Goal: Check status

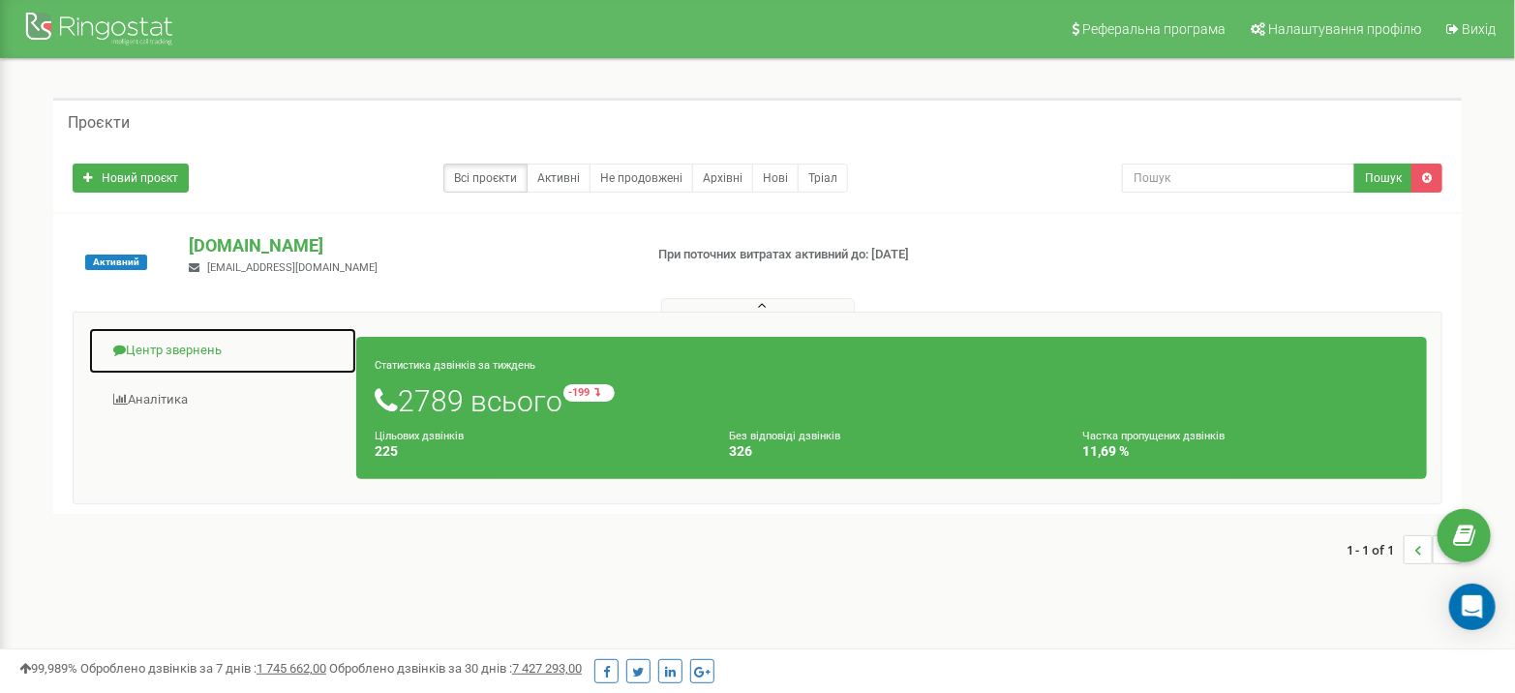
click at [191, 350] on link "Центр звернень" at bounding box center [222, 350] width 269 height 47
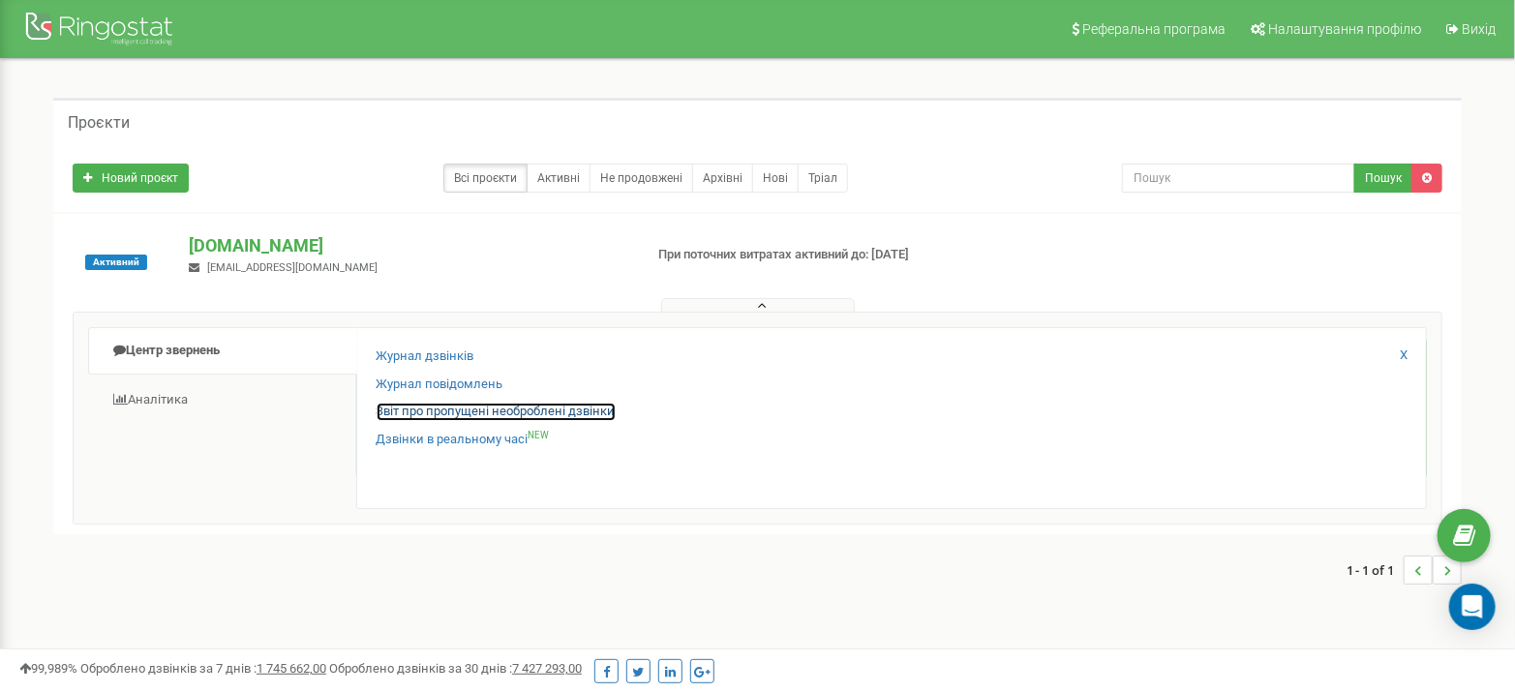
click at [470, 408] on link "Звіт про пропущені необроблені дзвінки" at bounding box center [496, 412] width 239 height 18
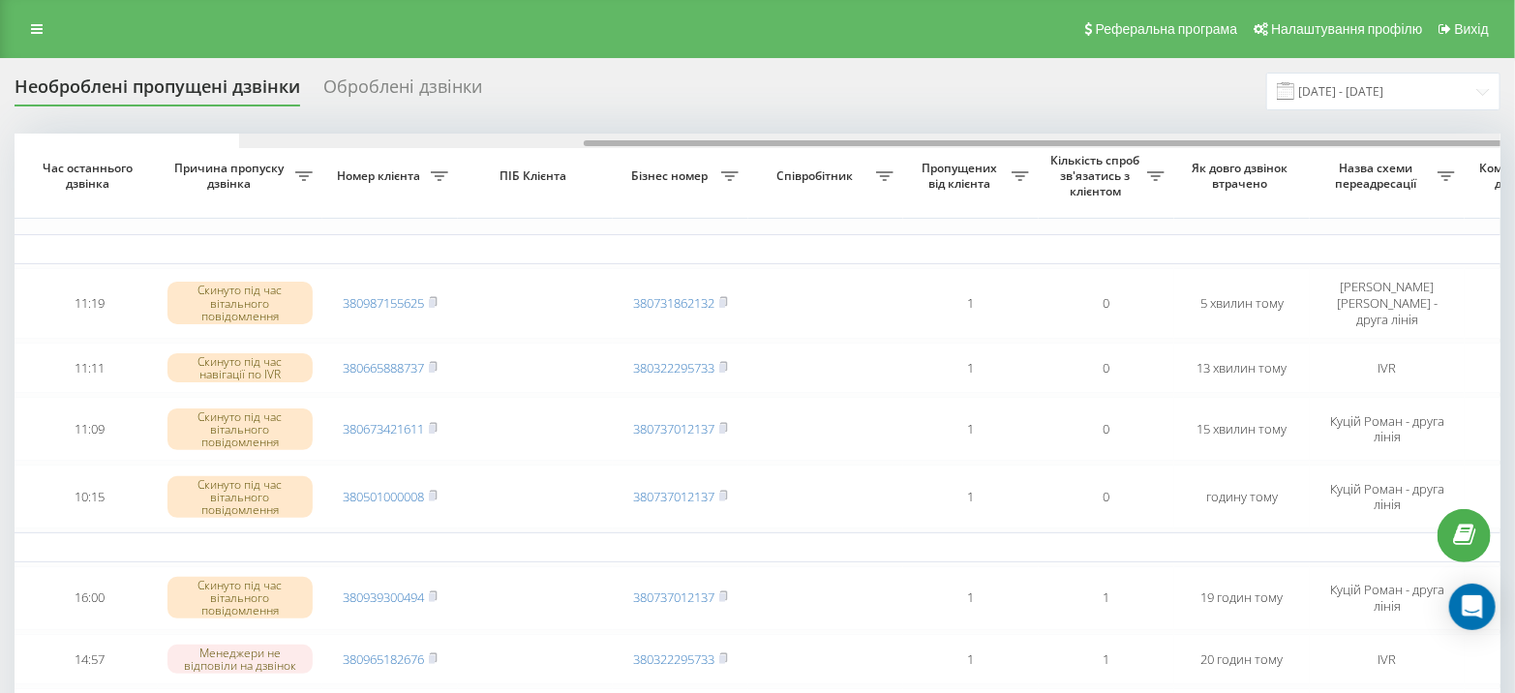
scroll to position [0, 449]
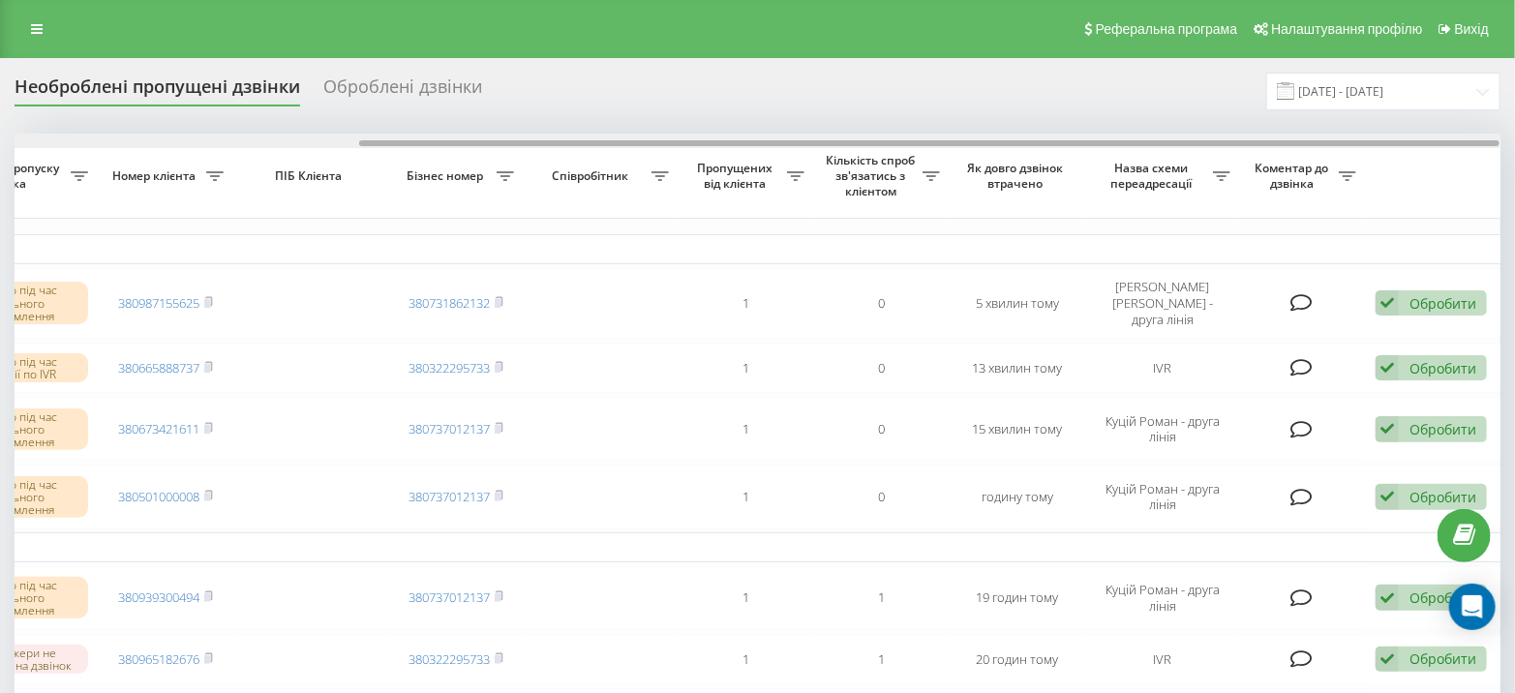
drag, startPoint x: 778, startPoint y: 142, endPoint x: 1378, endPoint y: 156, distance: 600.3
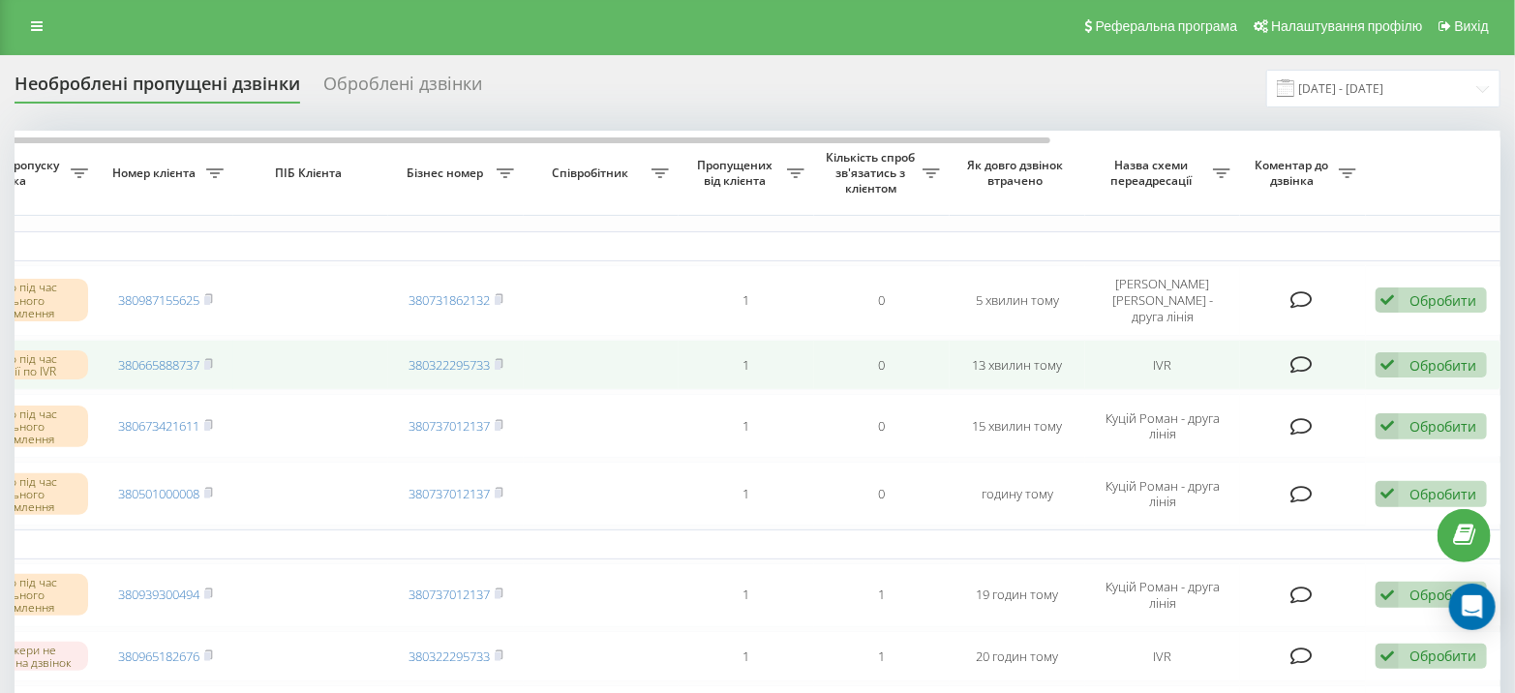
scroll to position [0, 0]
